Goal: Task Accomplishment & Management: Manage account settings

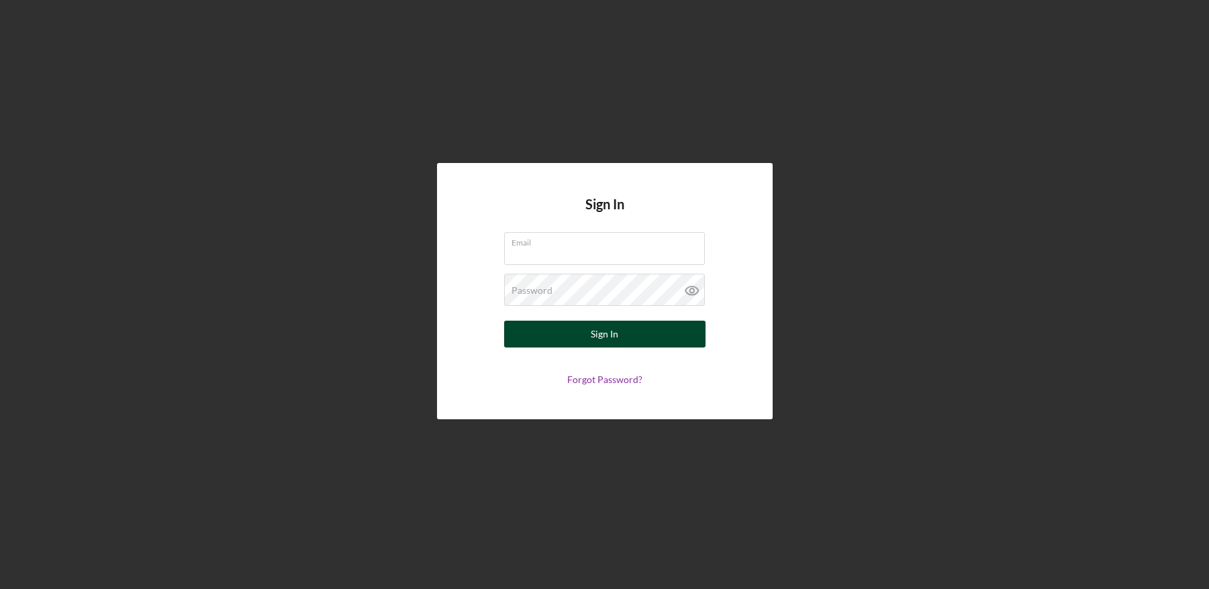
type input "[EMAIL_ADDRESS][DOMAIN_NAME]"
click at [624, 330] on button "Sign In" at bounding box center [604, 334] width 201 height 27
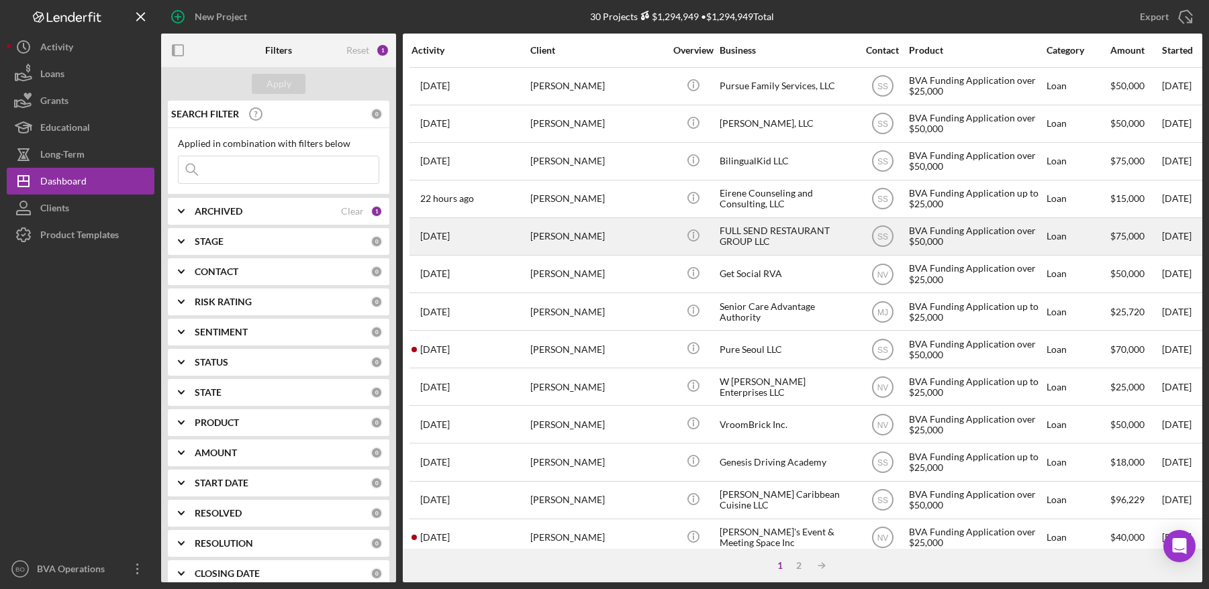
click at [759, 239] on div "FULL SEND RESTAURANT GROUP LLC" at bounding box center [787, 237] width 134 height 36
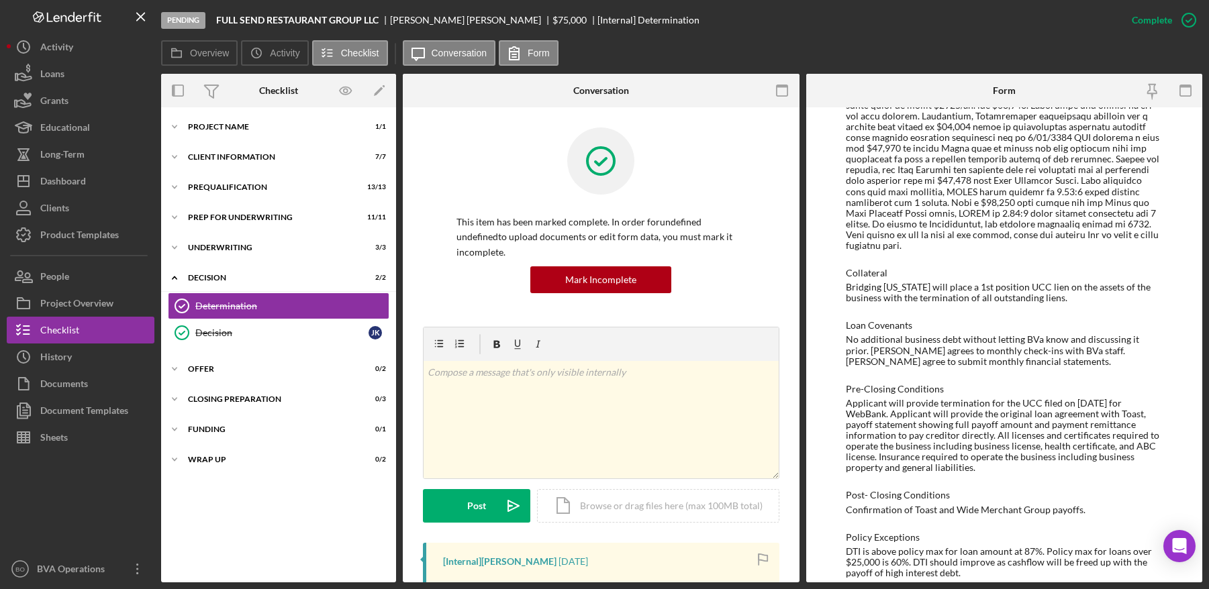
scroll to position [835, 0]
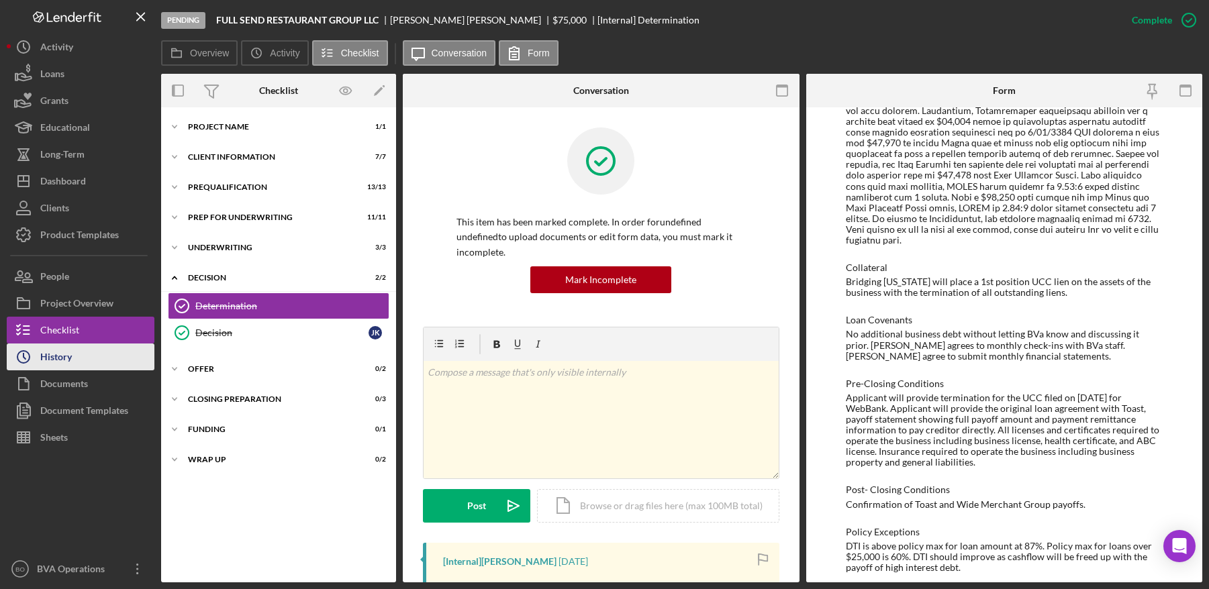
click at [81, 363] on button "Icon/History History" at bounding box center [81, 357] width 148 height 27
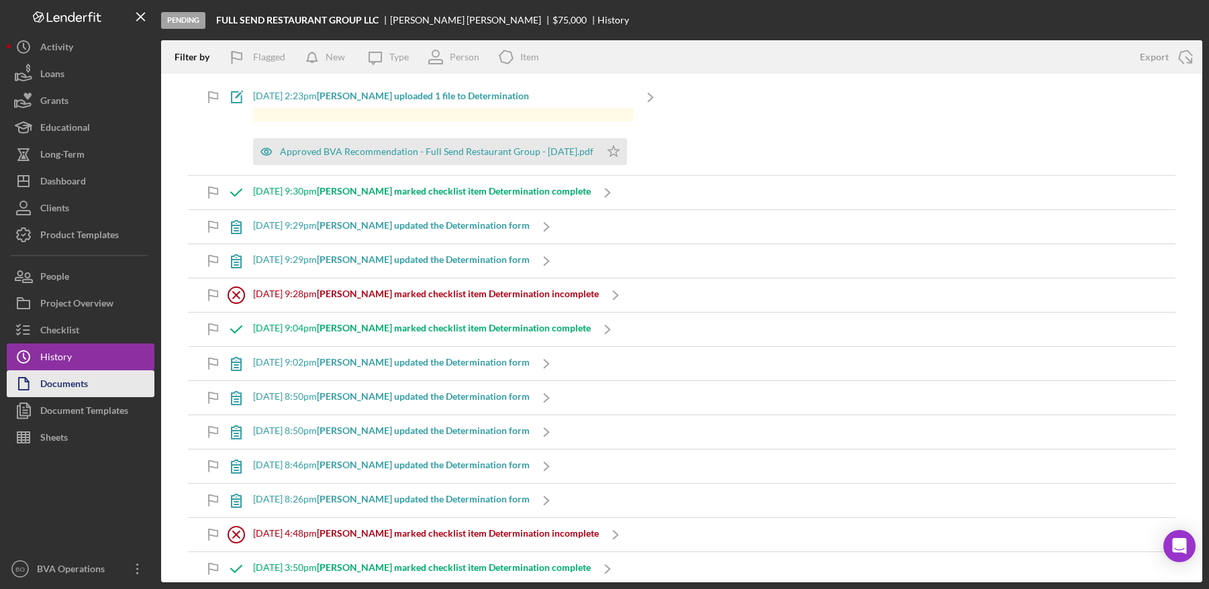
click at [69, 387] on div "Documents" at bounding box center [64, 386] width 48 height 30
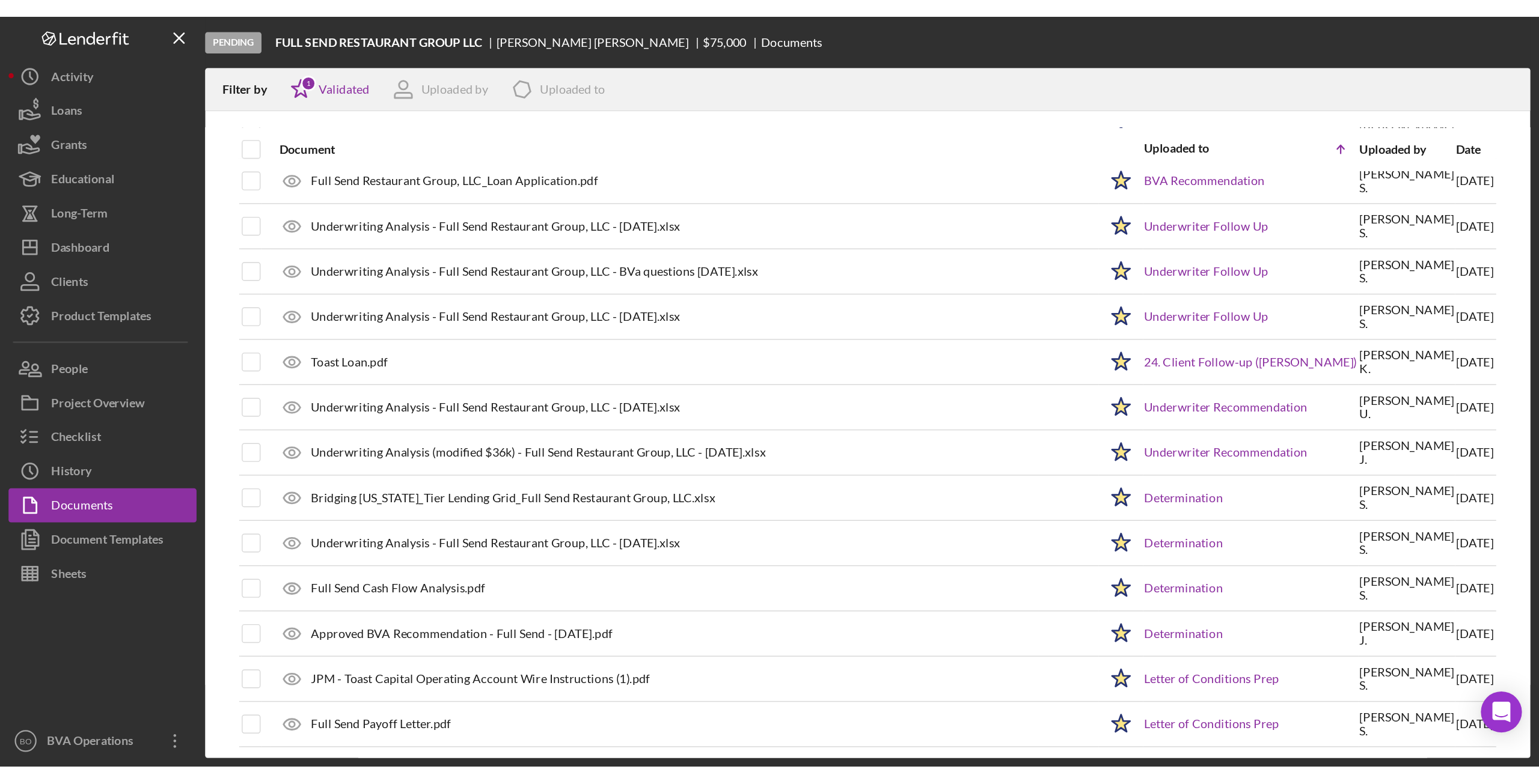
scroll to position [1223, 0]
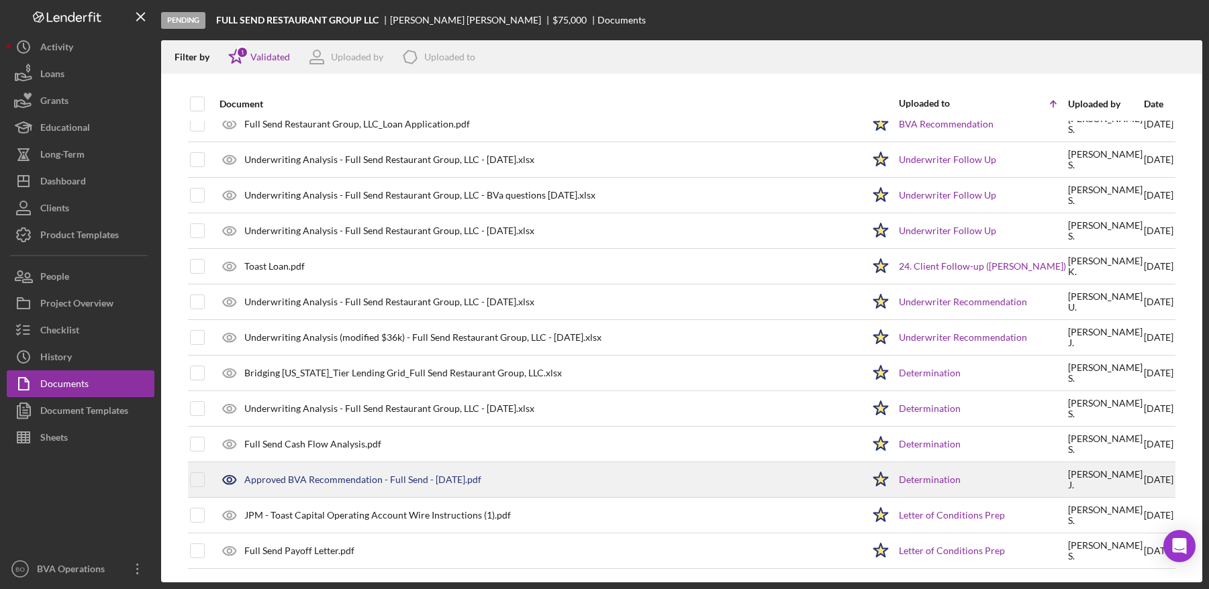
click at [228, 481] on icon at bounding box center [229, 480] width 4 height 4
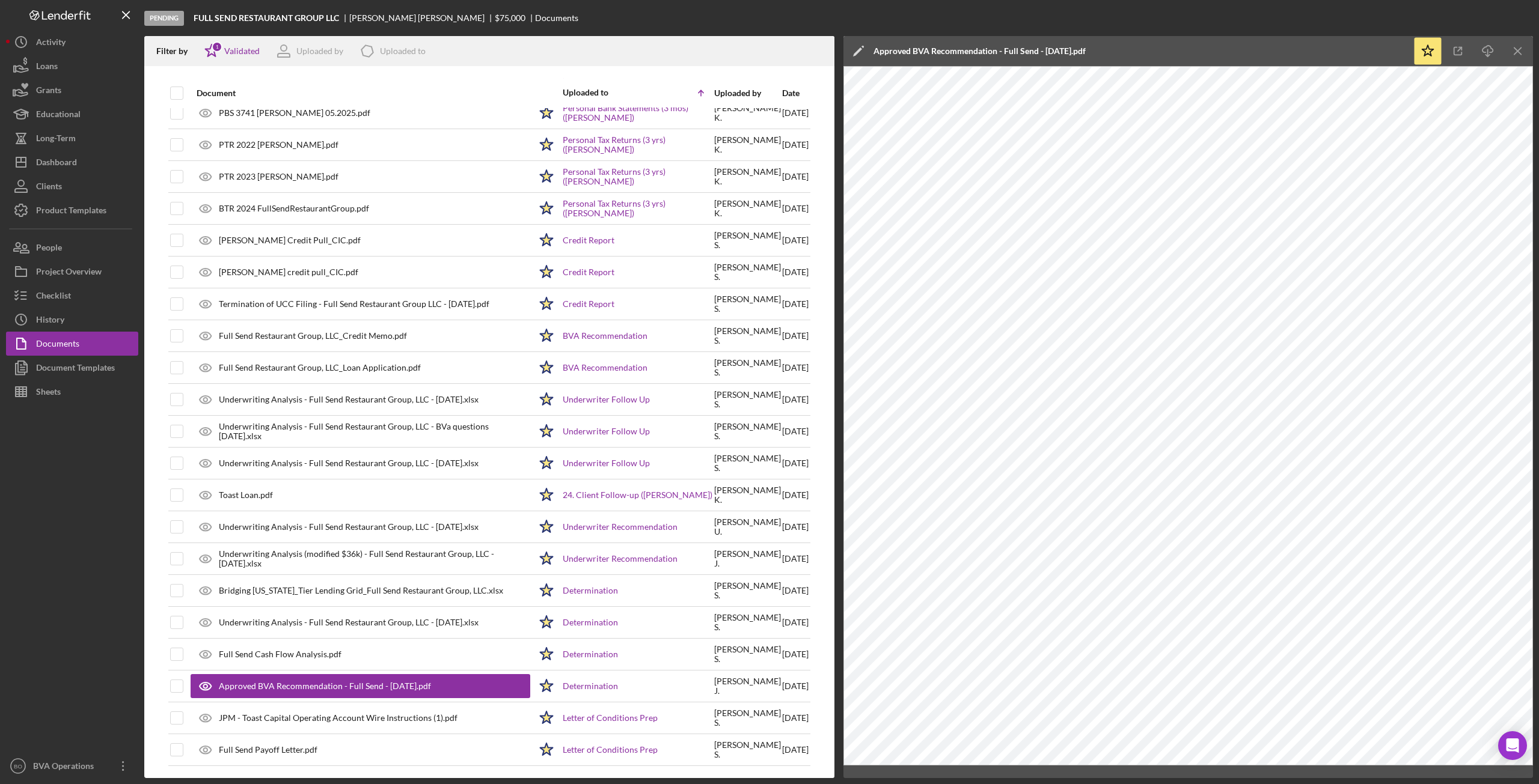
scroll to position [967, 0]
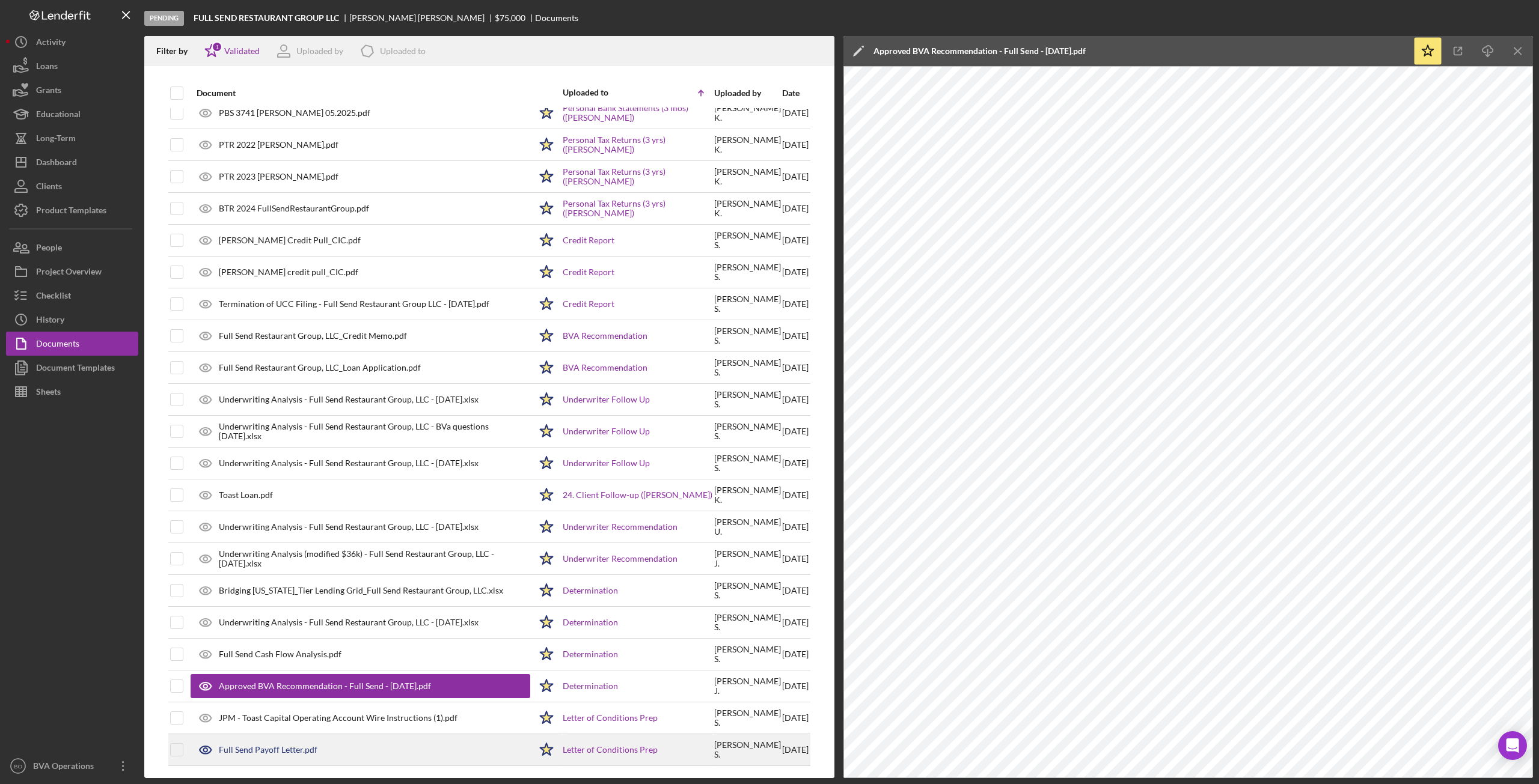
click at [205, 507] on icon at bounding box center [206, 750] width 30 height 30
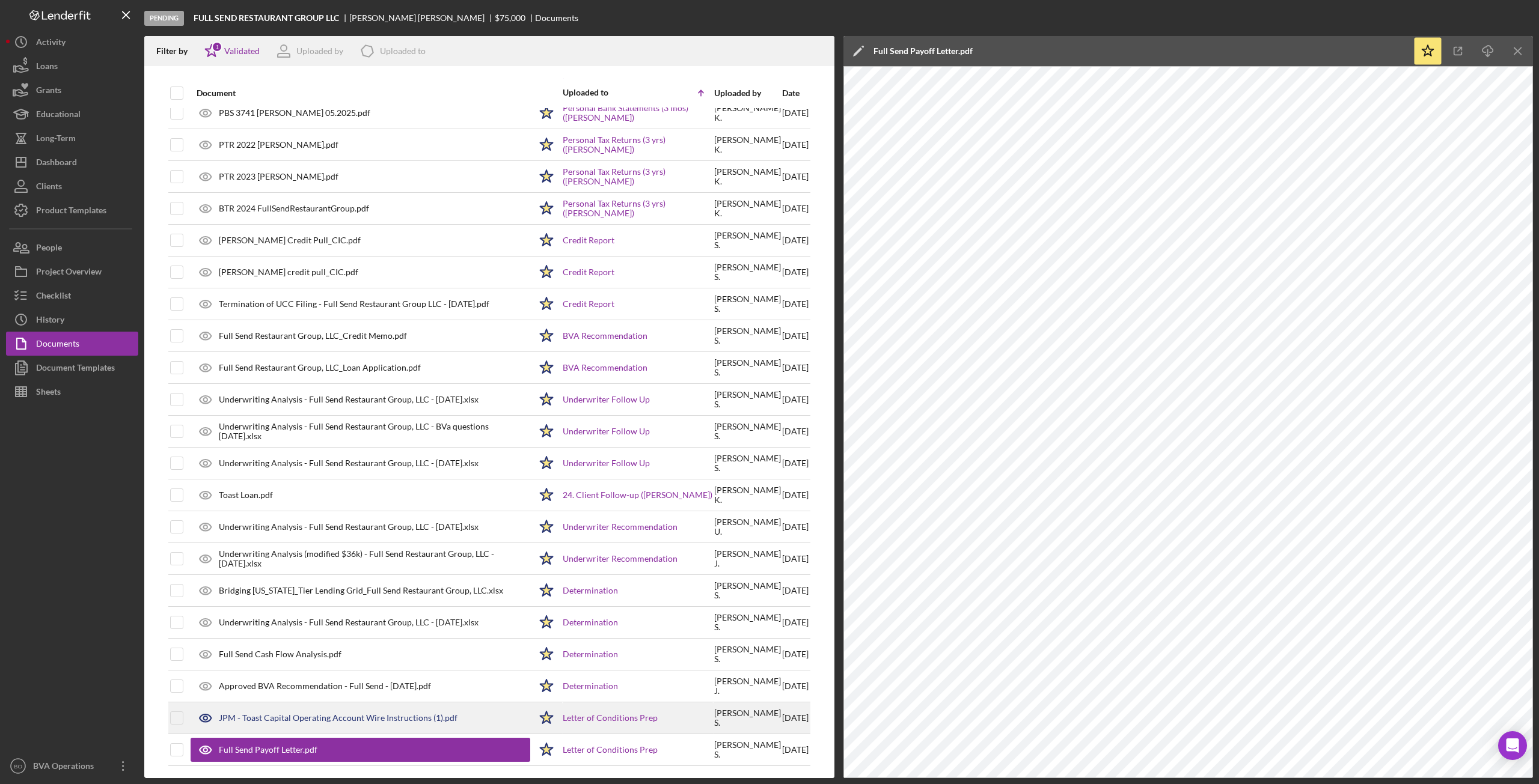
click at [205, 507] on icon at bounding box center [206, 719] width 30 height 30
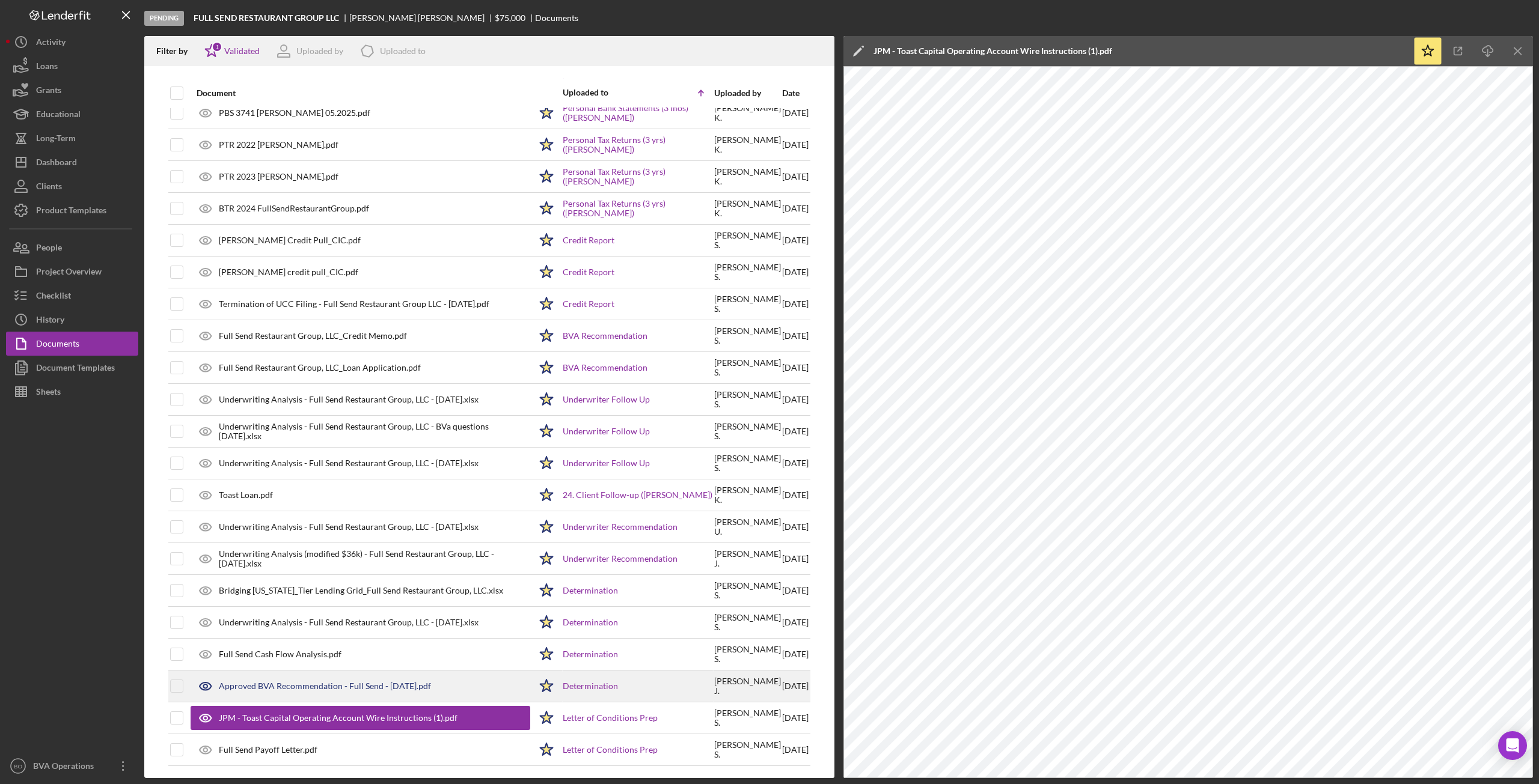
click at [204, 507] on icon at bounding box center [205, 686] width 4 height 4
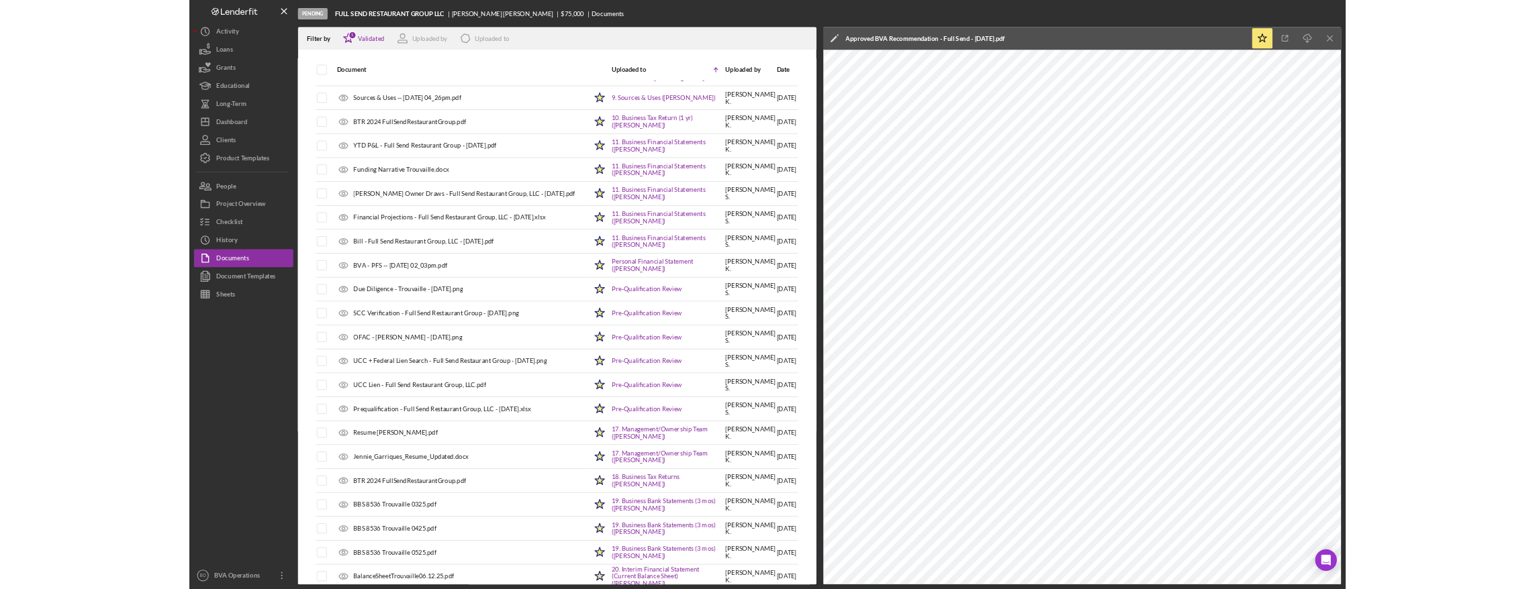
scroll to position [0, 0]
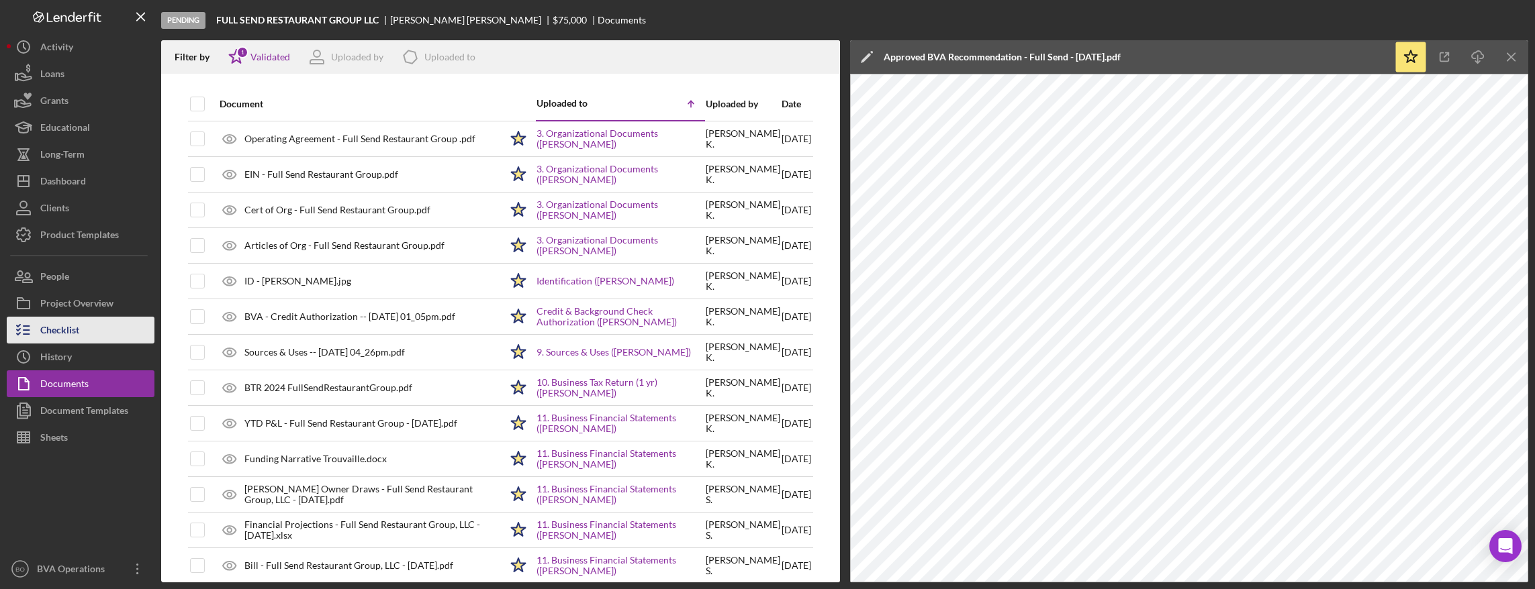
click at [84, 331] on button "Checklist" at bounding box center [81, 330] width 148 height 27
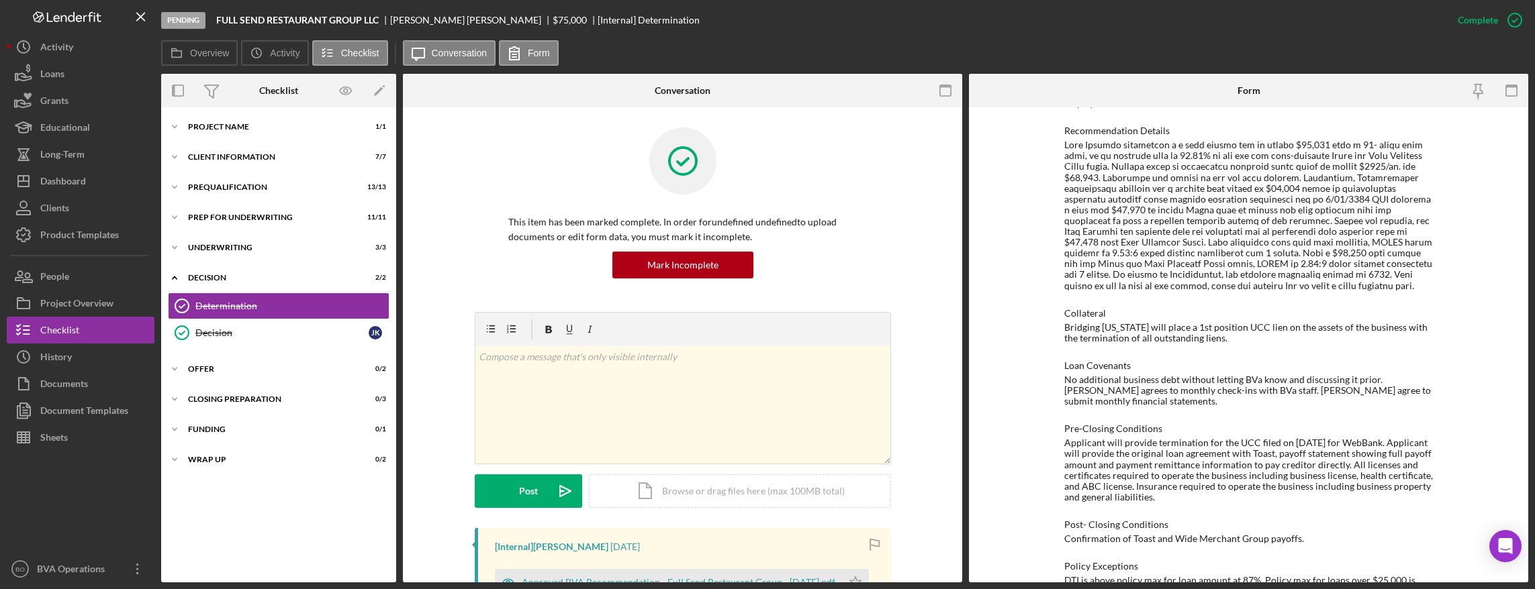
scroll to position [745, 0]
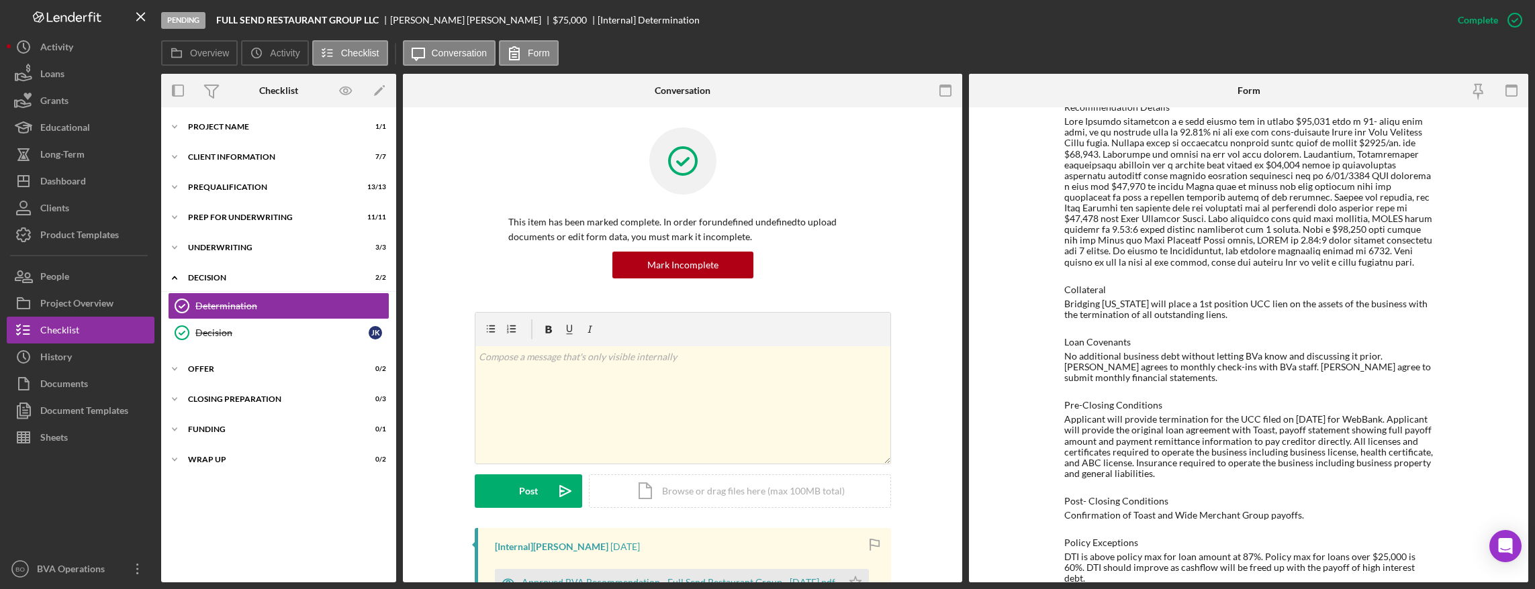
click at [1208, 263] on div "To edit this form you must mark this item incomplete BVA Final Recommendation B…" at bounding box center [1248, 344] width 559 height 475
click at [75, 44] on button "Icon/History Activity" at bounding box center [81, 47] width 148 height 27
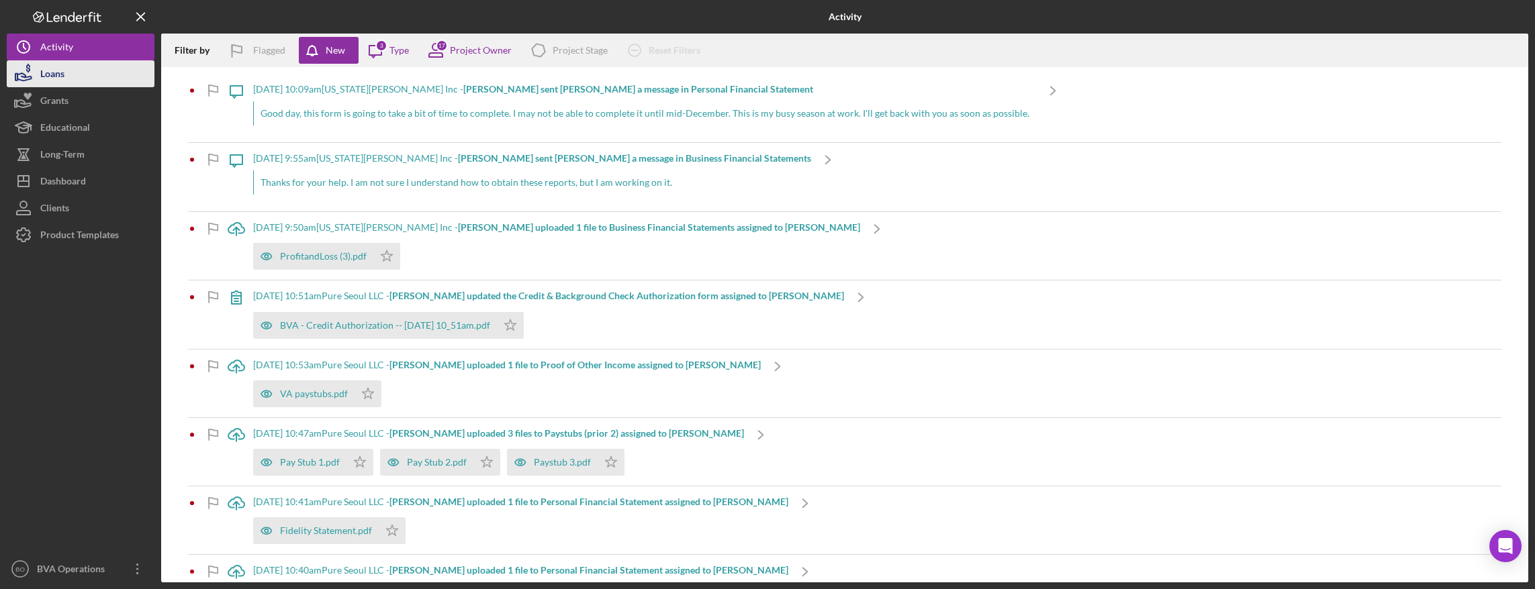
click at [62, 76] on div "Loans" at bounding box center [52, 75] width 24 height 30
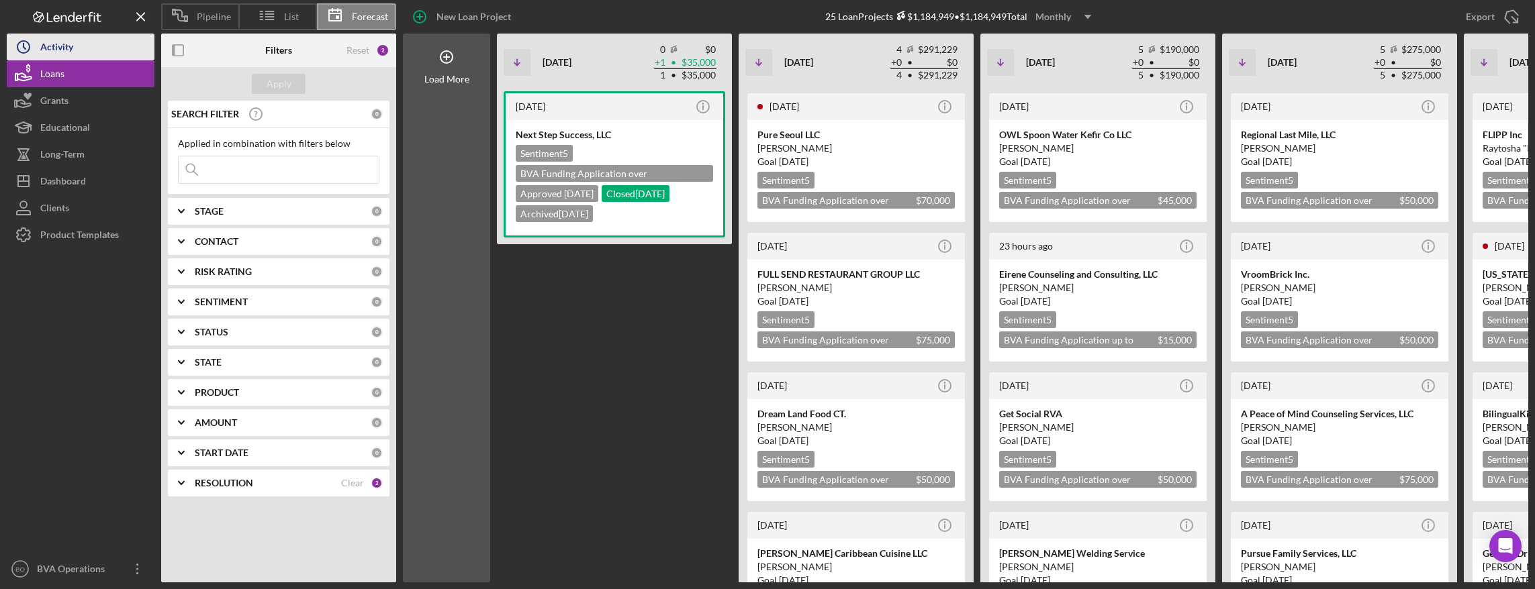
click at [73, 44] on div "Activity" at bounding box center [56, 49] width 33 height 30
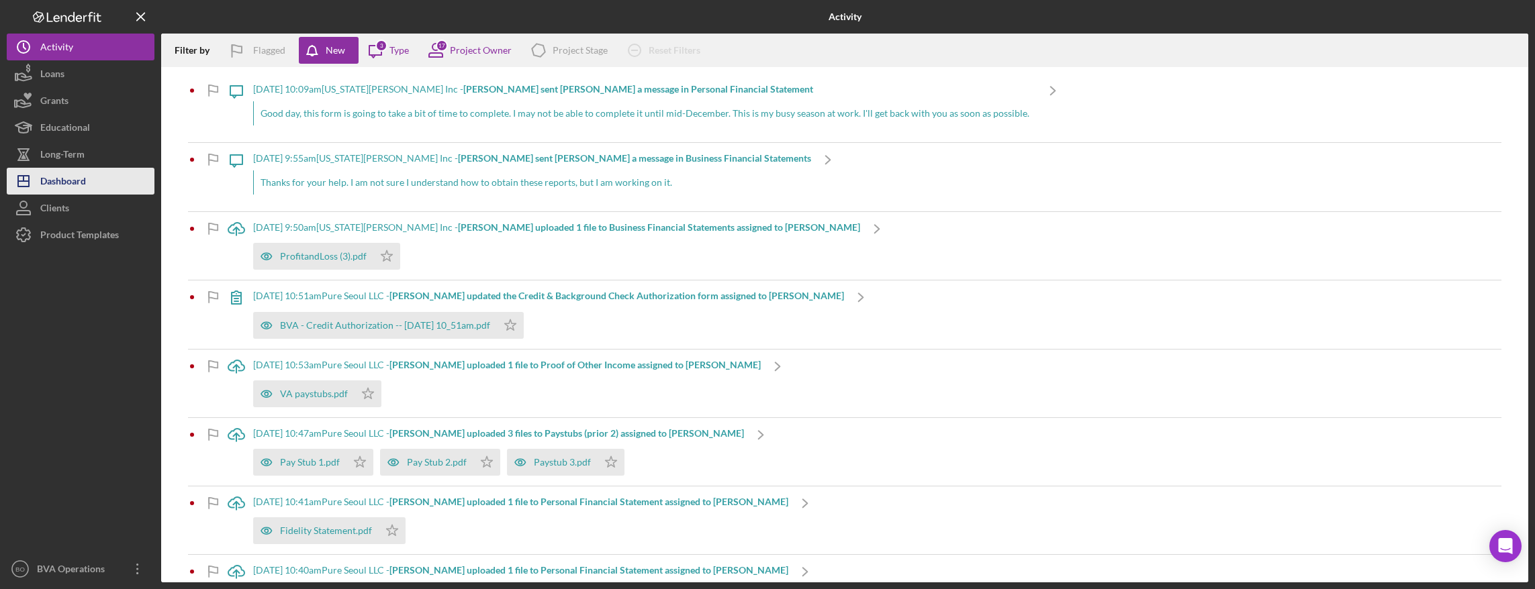
click at [100, 188] on button "Icon/Dashboard Dashboard" at bounding box center [81, 181] width 148 height 27
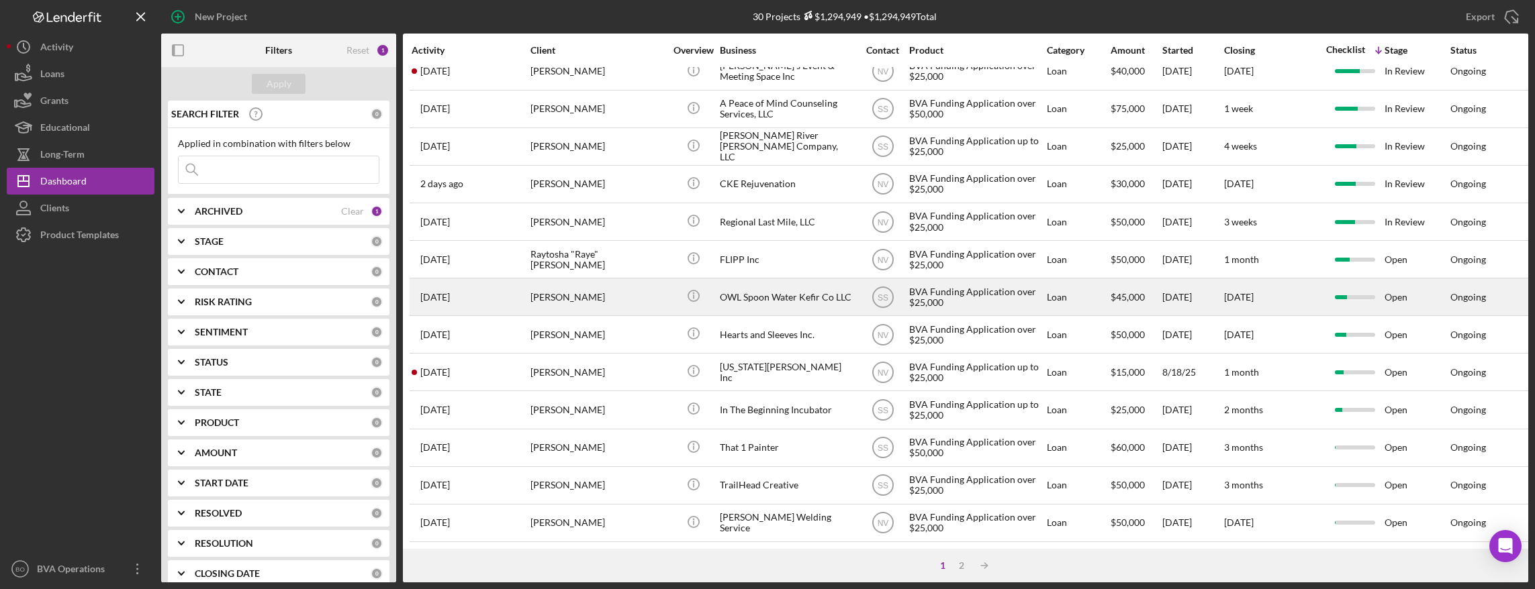
scroll to position [477, 0]
